Goal: Entertainment & Leisure: Consume media (video, audio)

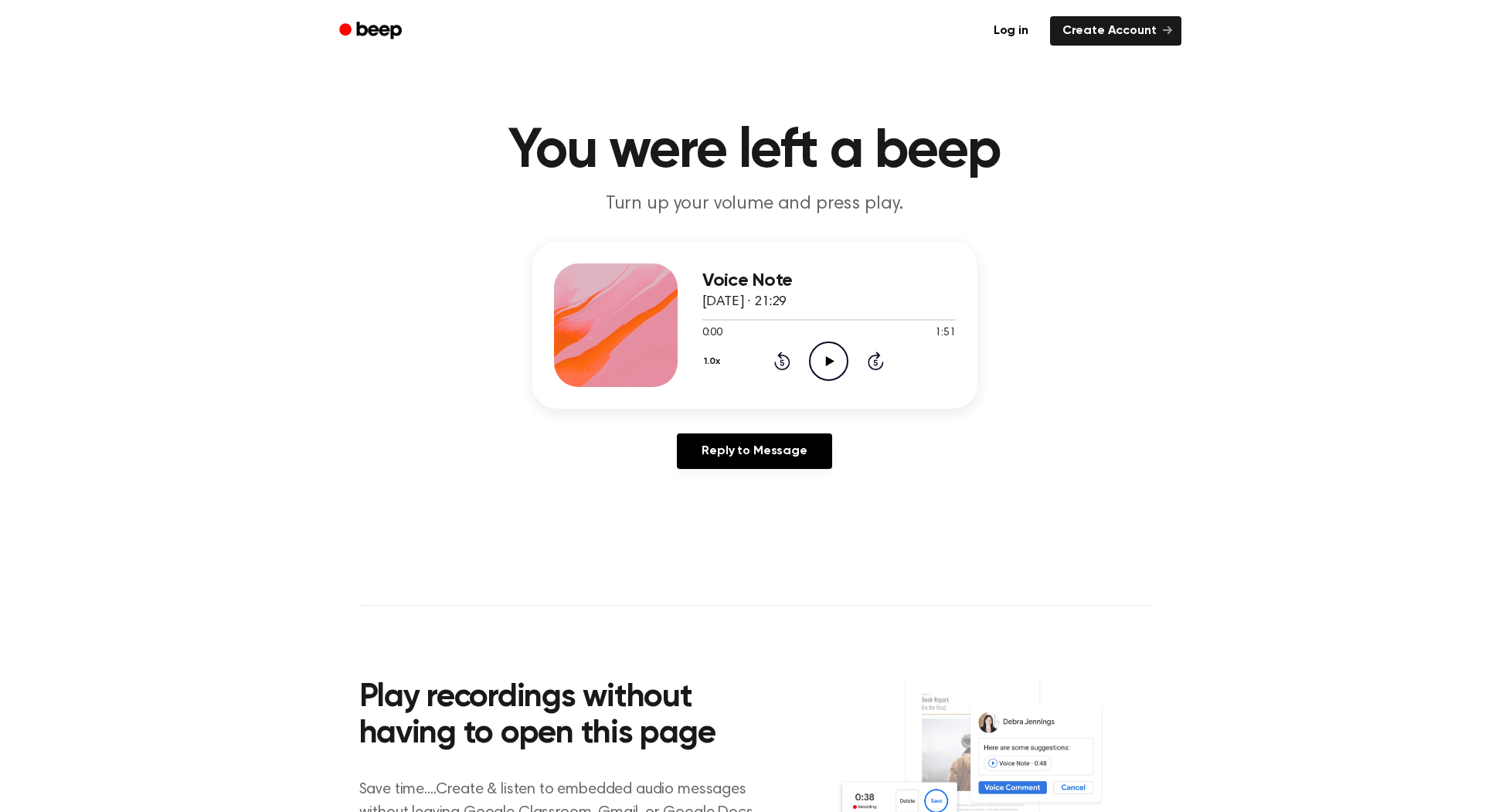
click at [838, 355] on icon "Play Audio" at bounding box center [828, 361] width 39 height 39
click at [876, 360] on icon at bounding box center [876, 364] width 4 height 7
click at [880, 357] on icon "Skip 5 seconds" at bounding box center [875, 360] width 17 height 20
click at [782, 355] on icon at bounding box center [783, 360] width 16 height 19
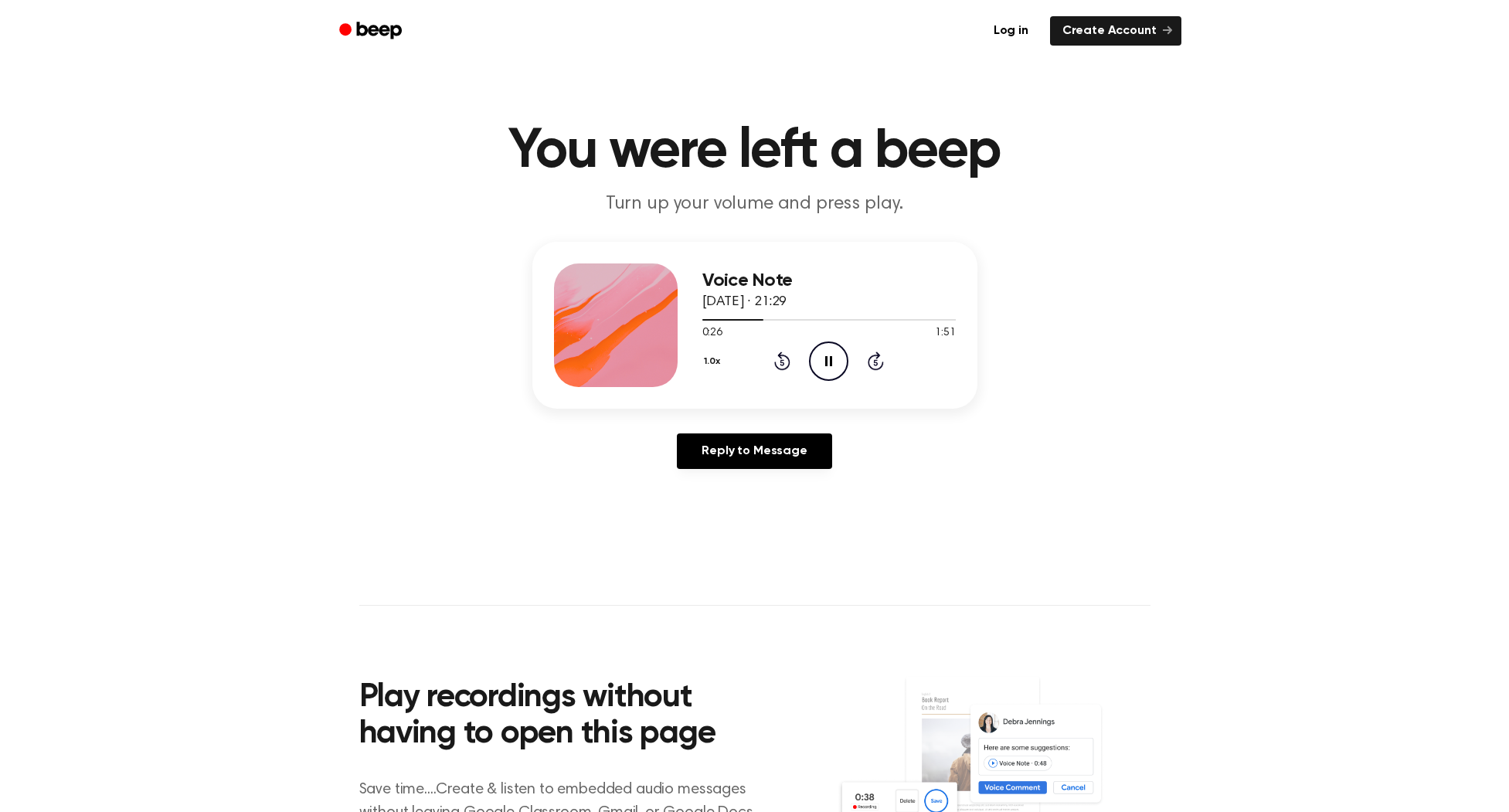
click at [782, 355] on icon at bounding box center [783, 360] width 16 height 19
click at [783, 361] on icon at bounding box center [782, 364] width 4 height 7
click at [833, 357] on icon "Pause Audio" at bounding box center [828, 361] width 39 height 39
click at [819, 357] on icon "Play Audio" at bounding box center [828, 361] width 39 height 39
click at [823, 354] on icon "Pause Audio" at bounding box center [828, 361] width 39 height 39
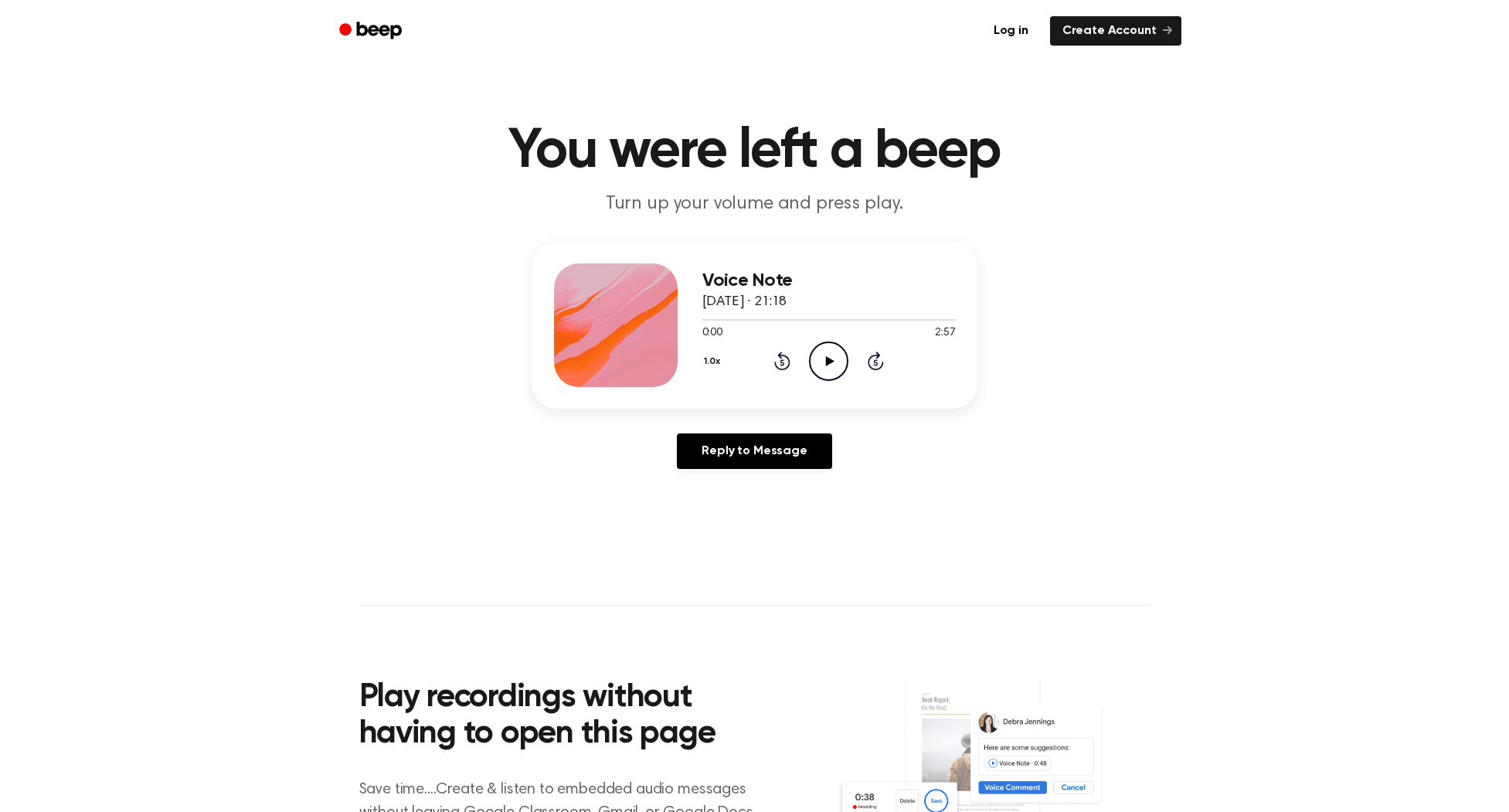
click at [822, 352] on icon "Play Audio" at bounding box center [828, 361] width 39 height 39
click at [824, 356] on icon "Pause Audio" at bounding box center [828, 361] width 39 height 39
click at [782, 355] on icon at bounding box center [783, 360] width 16 height 19
click at [845, 360] on icon "Play Audio" at bounding box center [828, 361] width 39 height 39
click at [838, 361] on icon "Pause Audio" at bounding box center [828, 361] width 39 height 39
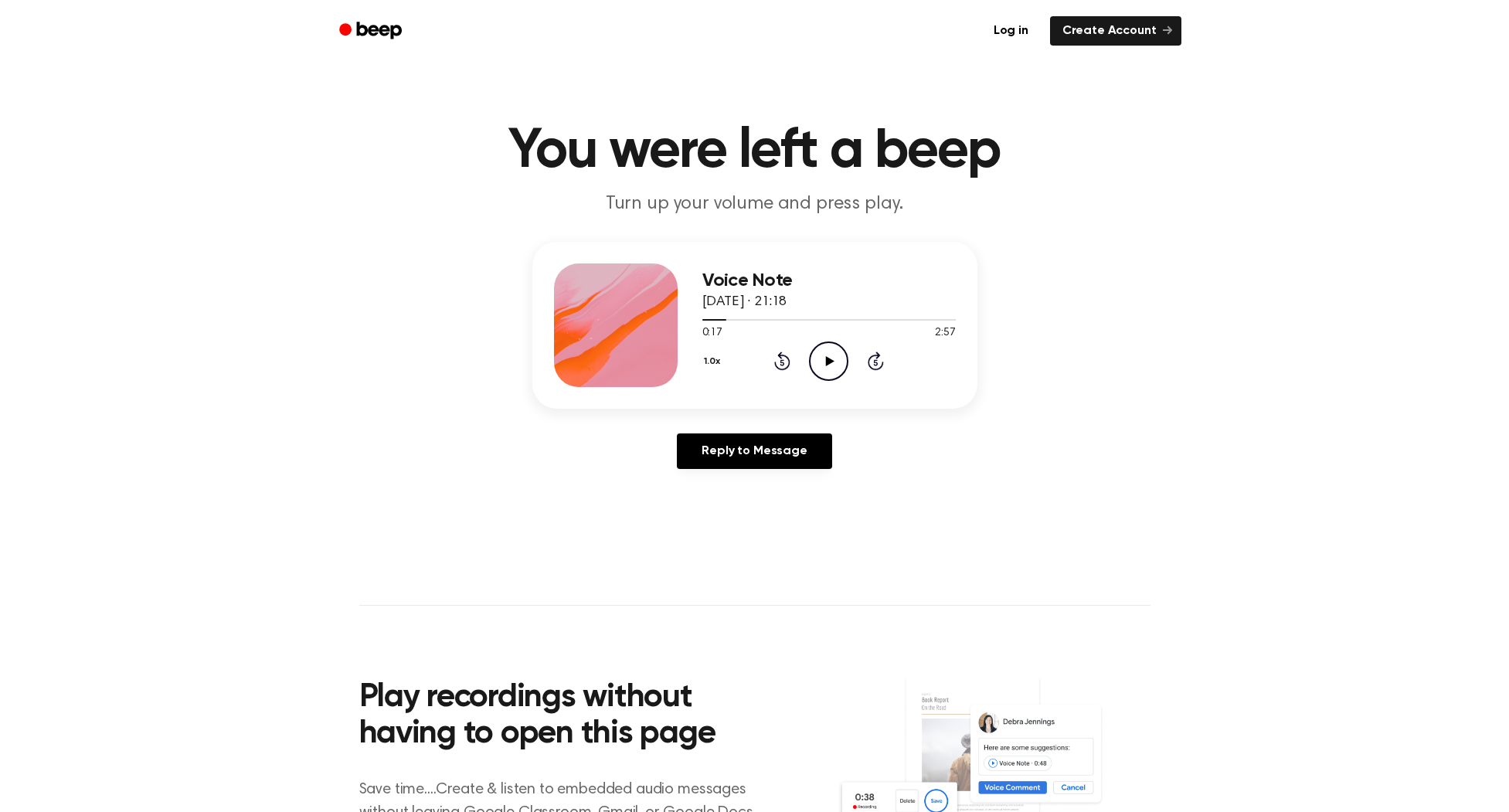
click at [788, 358] on icon at bounding box center [783, 360] width 16 height 19
click at [832, 361] on icon at bounding box center [830, 361] width 8 height 10
click at [832, 361] on icon "Pause Audio" at bounding box center [828, 361] width 39 height 39
click at [834, 360] on icon "Play Audio" at bounding box center [828, 361] width 39 height 39
click at [834, 360] on icon "Pause Audio" at bounding box center [828, 361] width 39 height 39
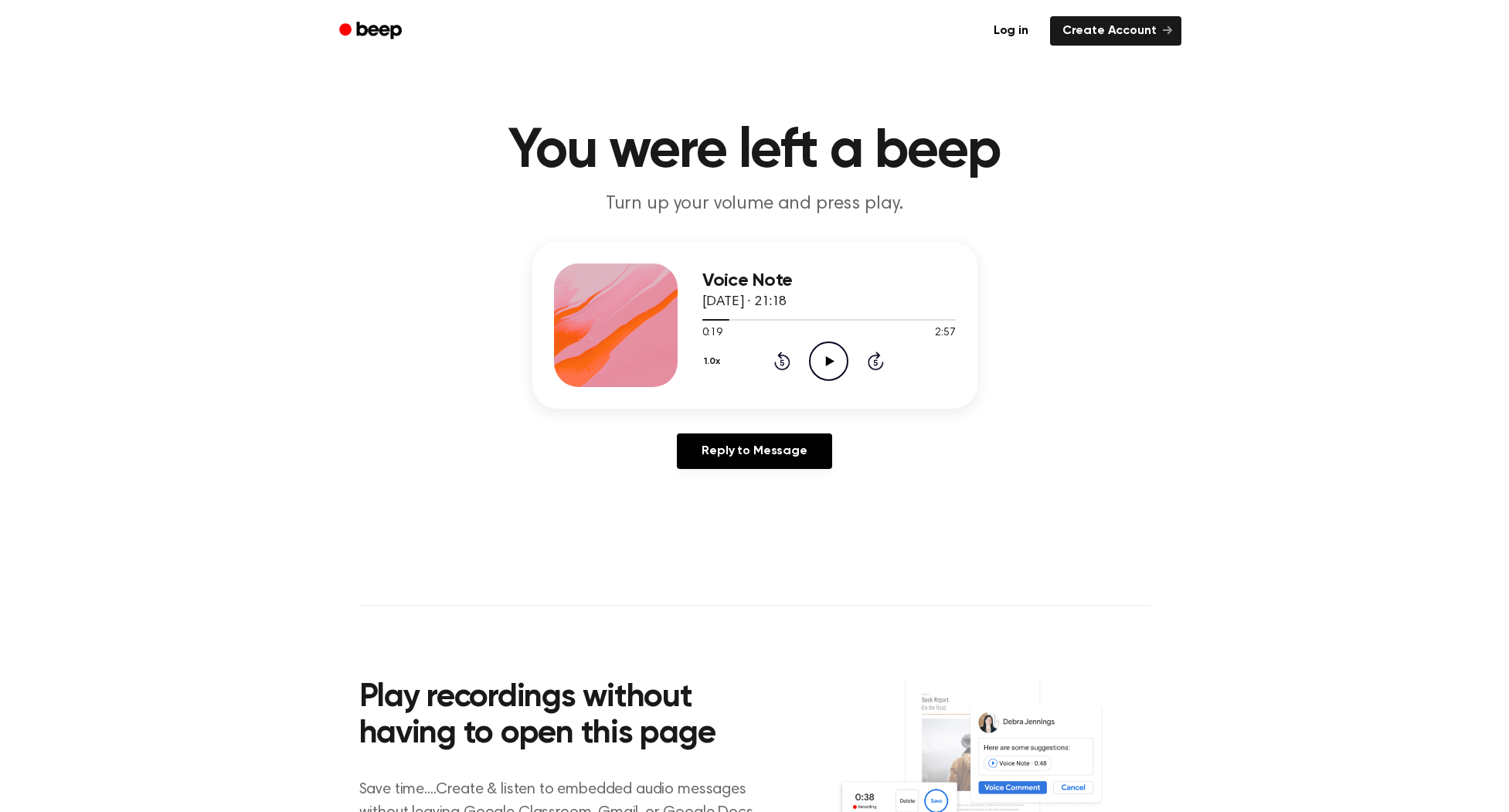
click at [783, 366] on icon "Rewind 5 seconds" at bounding box center [782, 360] width 17 height 20
